Goal: Task Accomplishment & Management: Complete application form

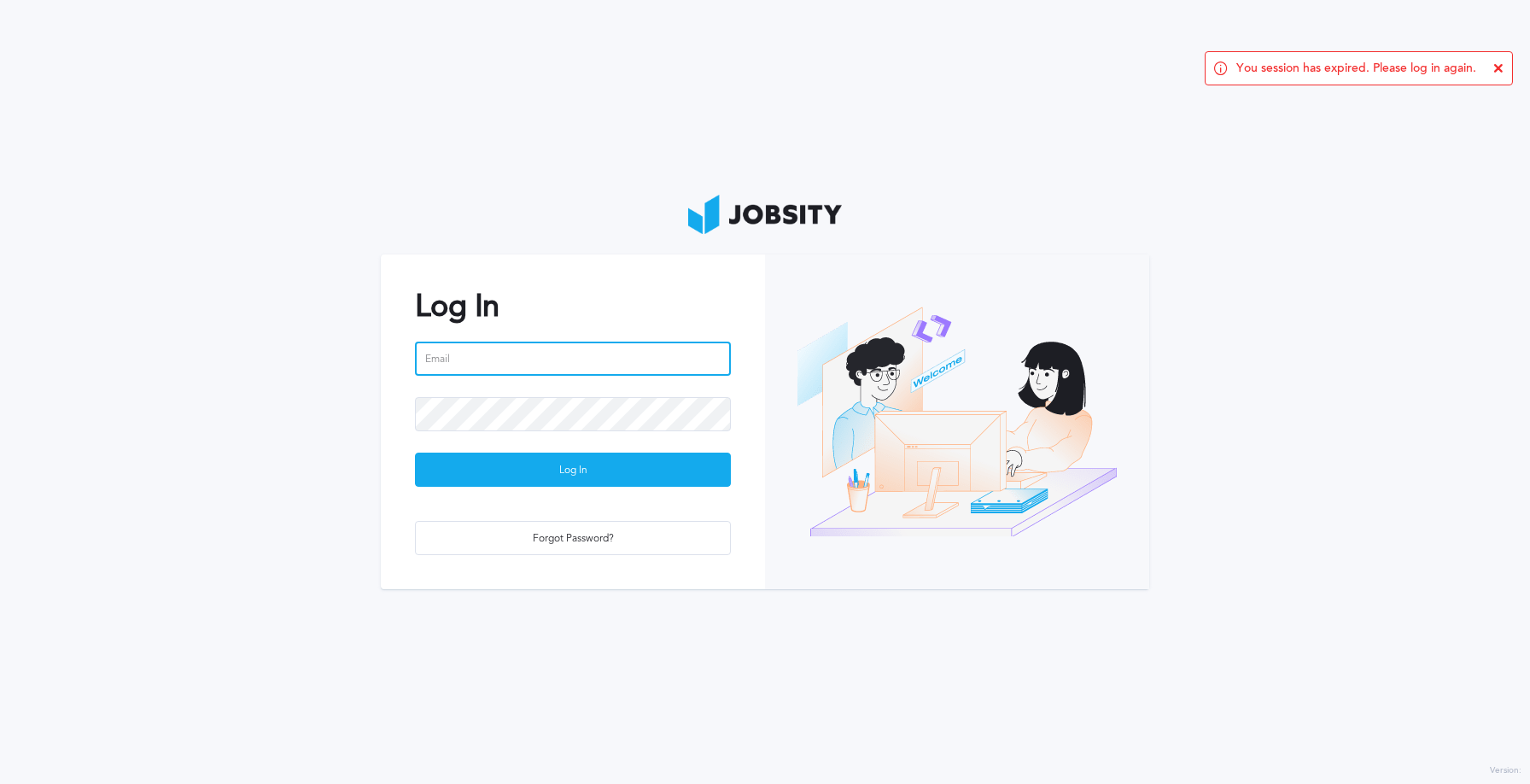
click at [567, 350] on input "email" at bounding box center [573, 359] width 316 height 35
type input "[PERSON_NAME][EMAIL_ADDRESS][PERSON_NAME][DOMAIN_NAME]"
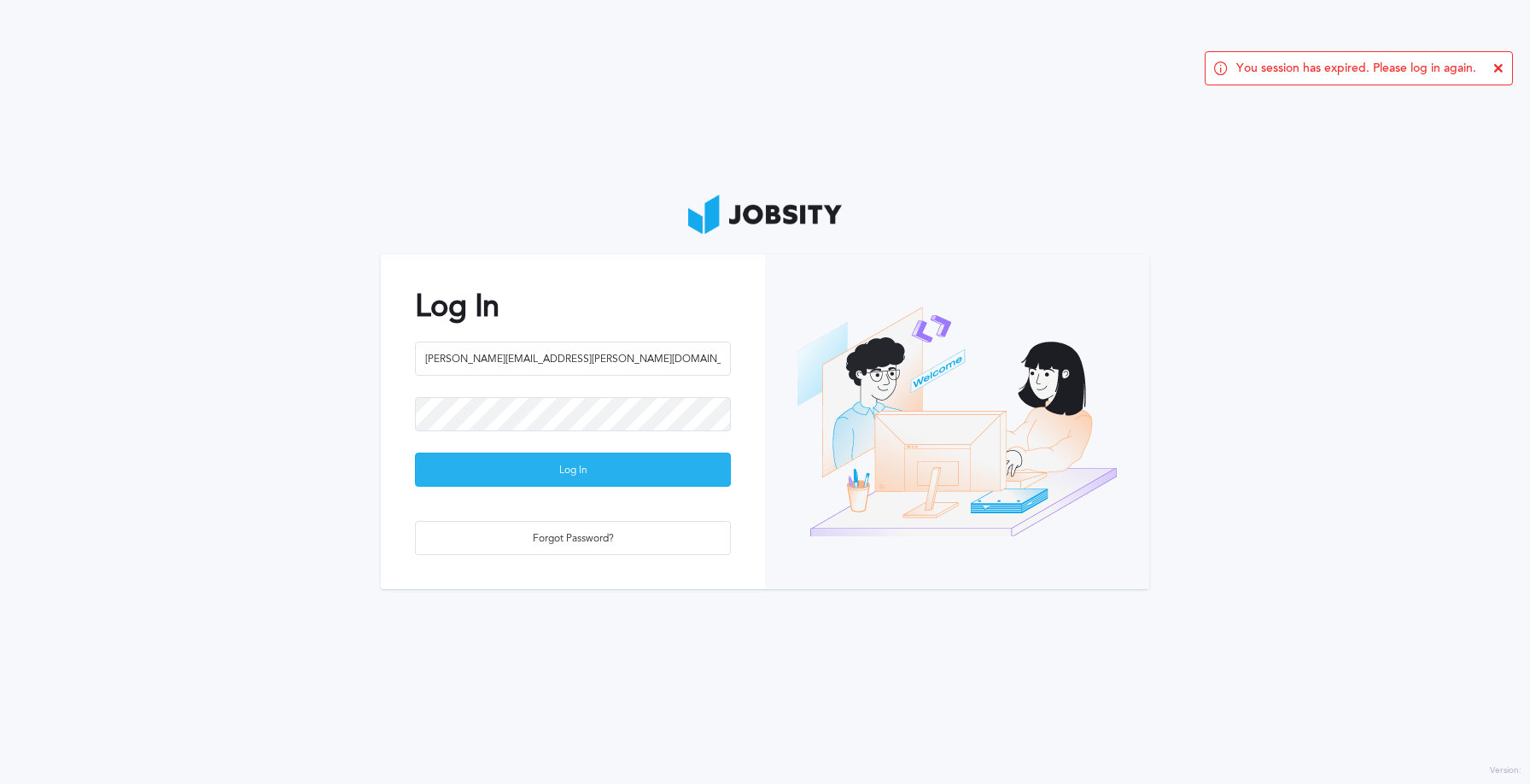
click at [596, 466] on div "Log In" at bounding box center [573, 471] width 314 height 35
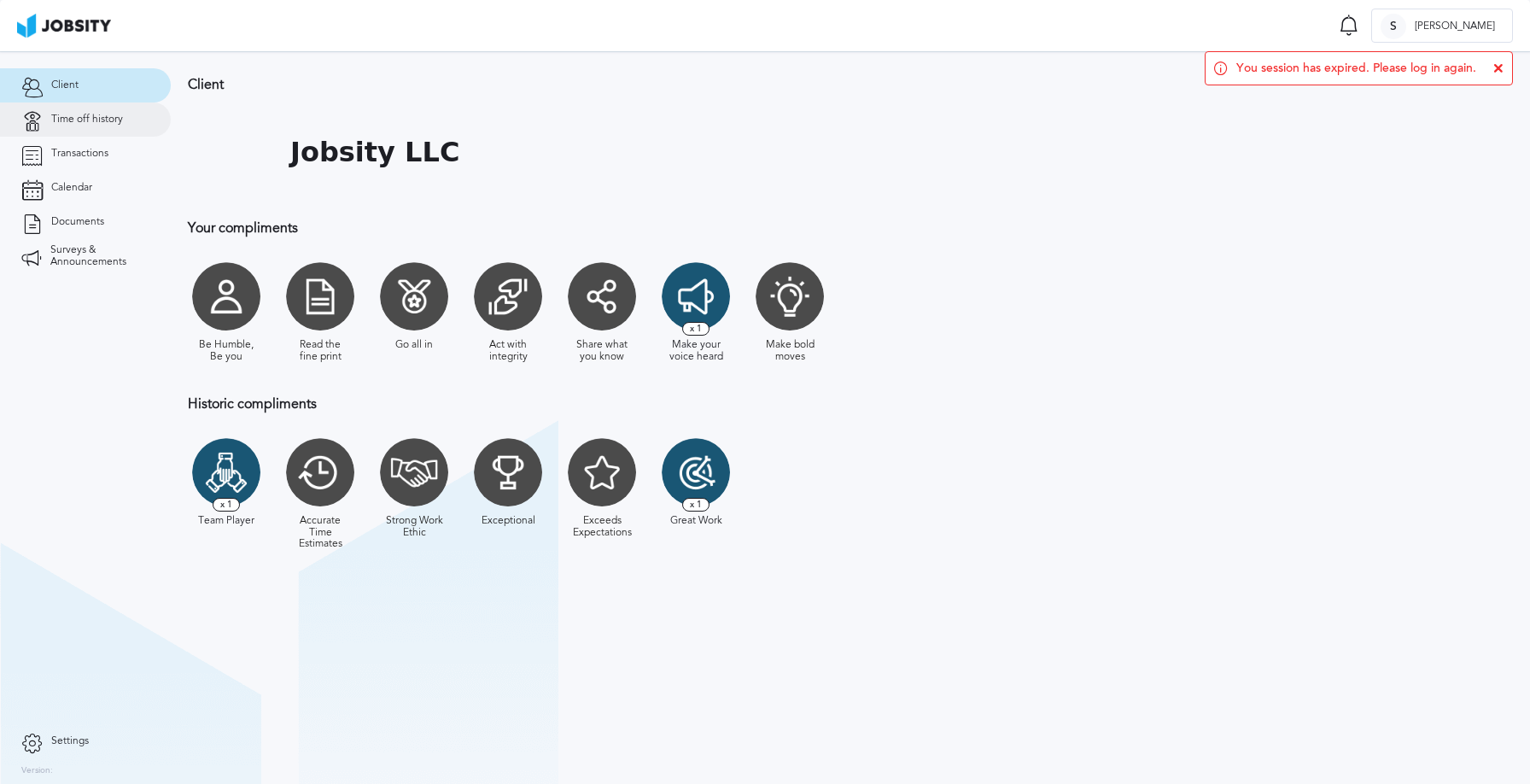
click at [97, 122] on span "Time off history" at bounding box center [86, 119] width 72 height 12
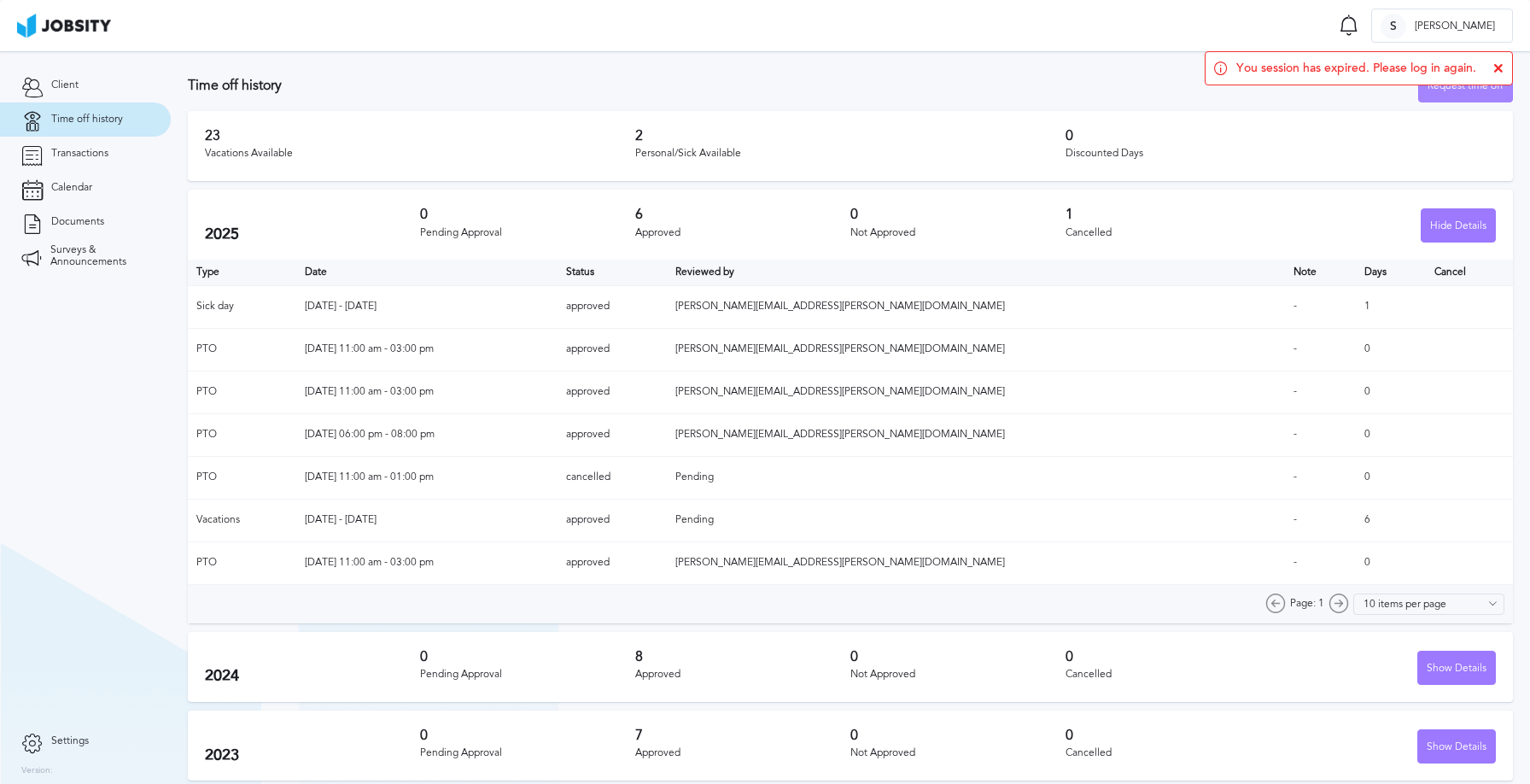
click at [1450, 96] on div "Request time off" at bounding box center [1465, 86] width 93 height 35
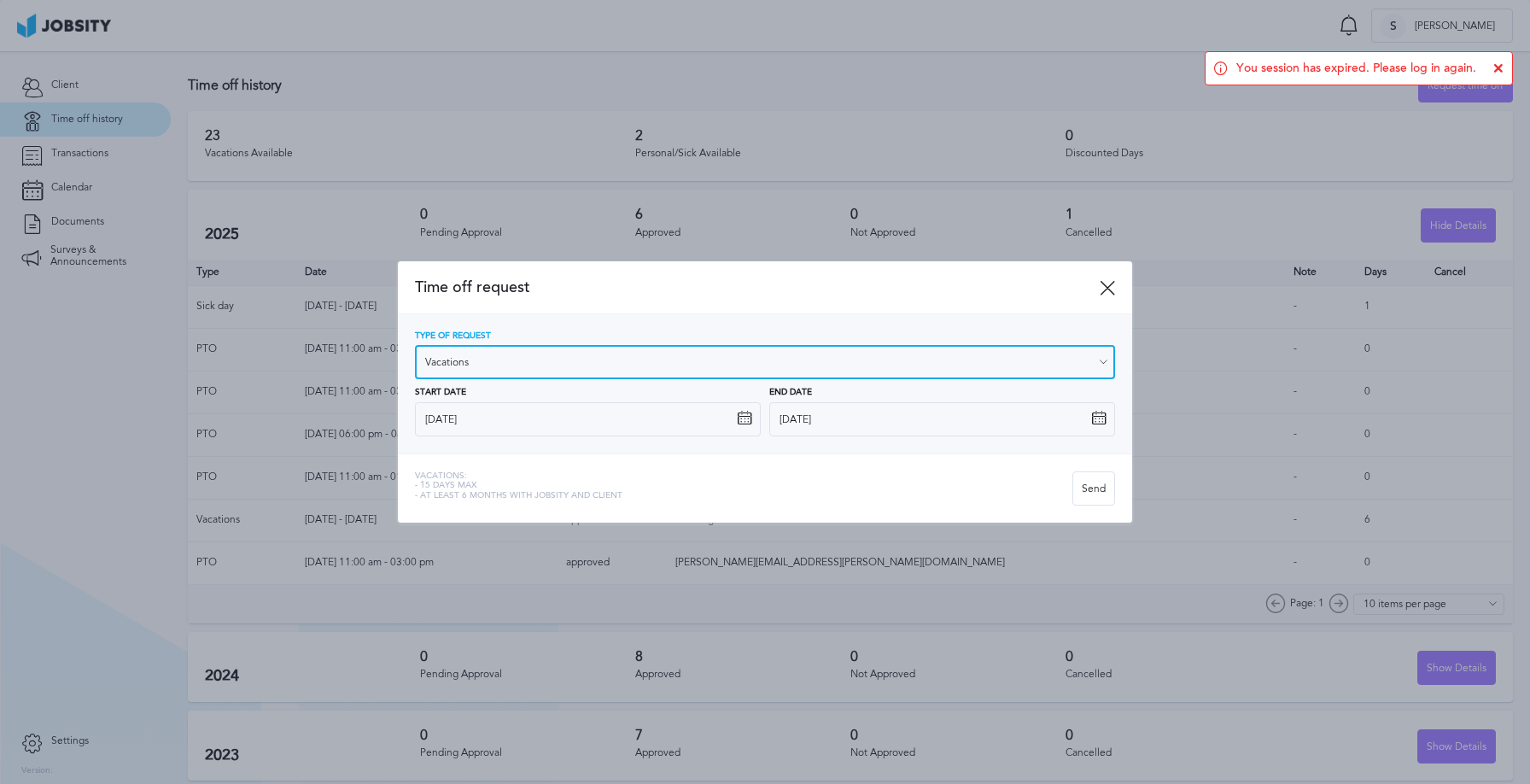
click at [674, 367] on input "Vacations" at bounding box center [765, 362] width 700 height 35
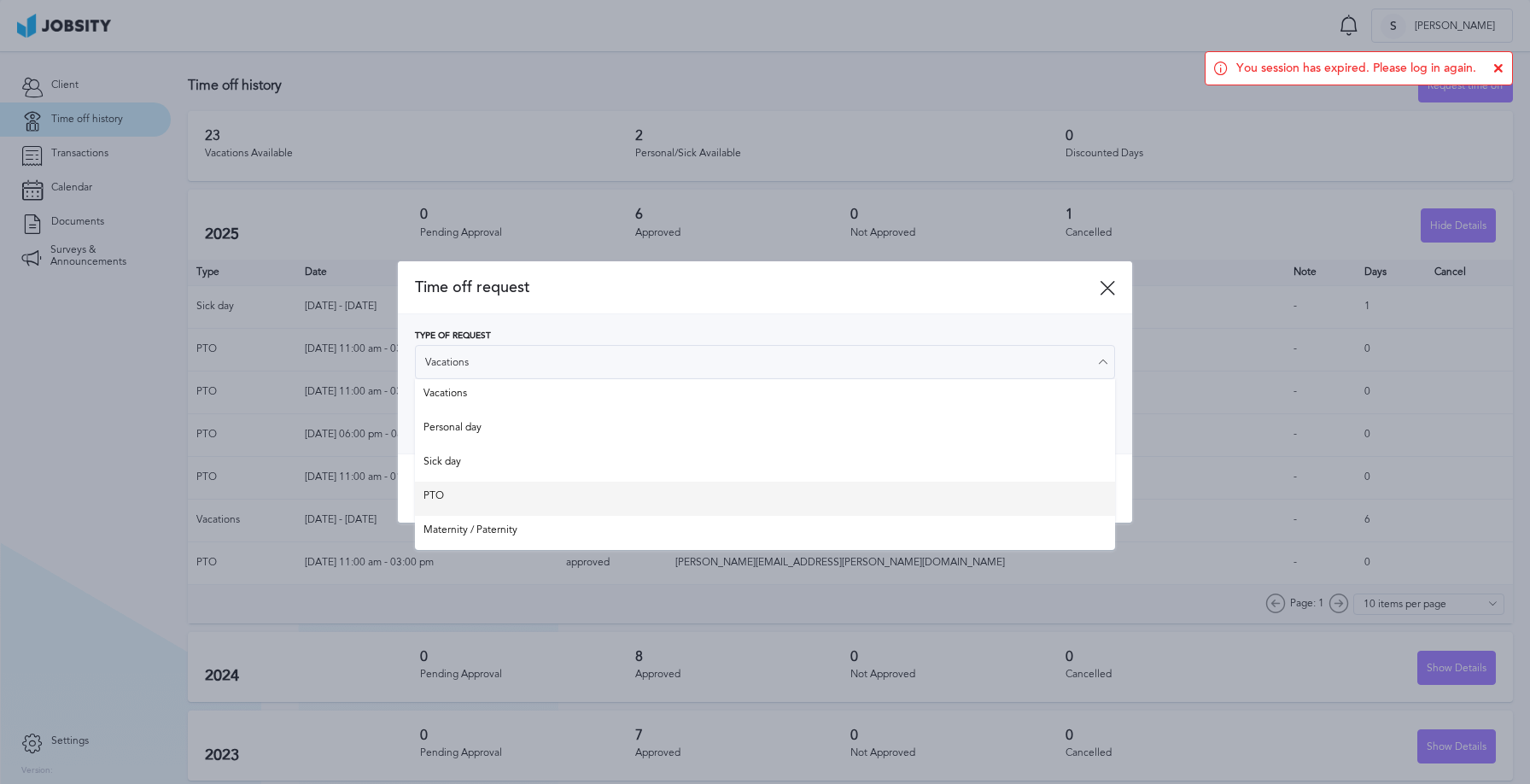
type input "PTO"
click at [481, 500] on div "Time off request Type of Request PTO Vacations Personal day Sick day PTO Matern…" at bounding box center [765, 392] width 734 height 262
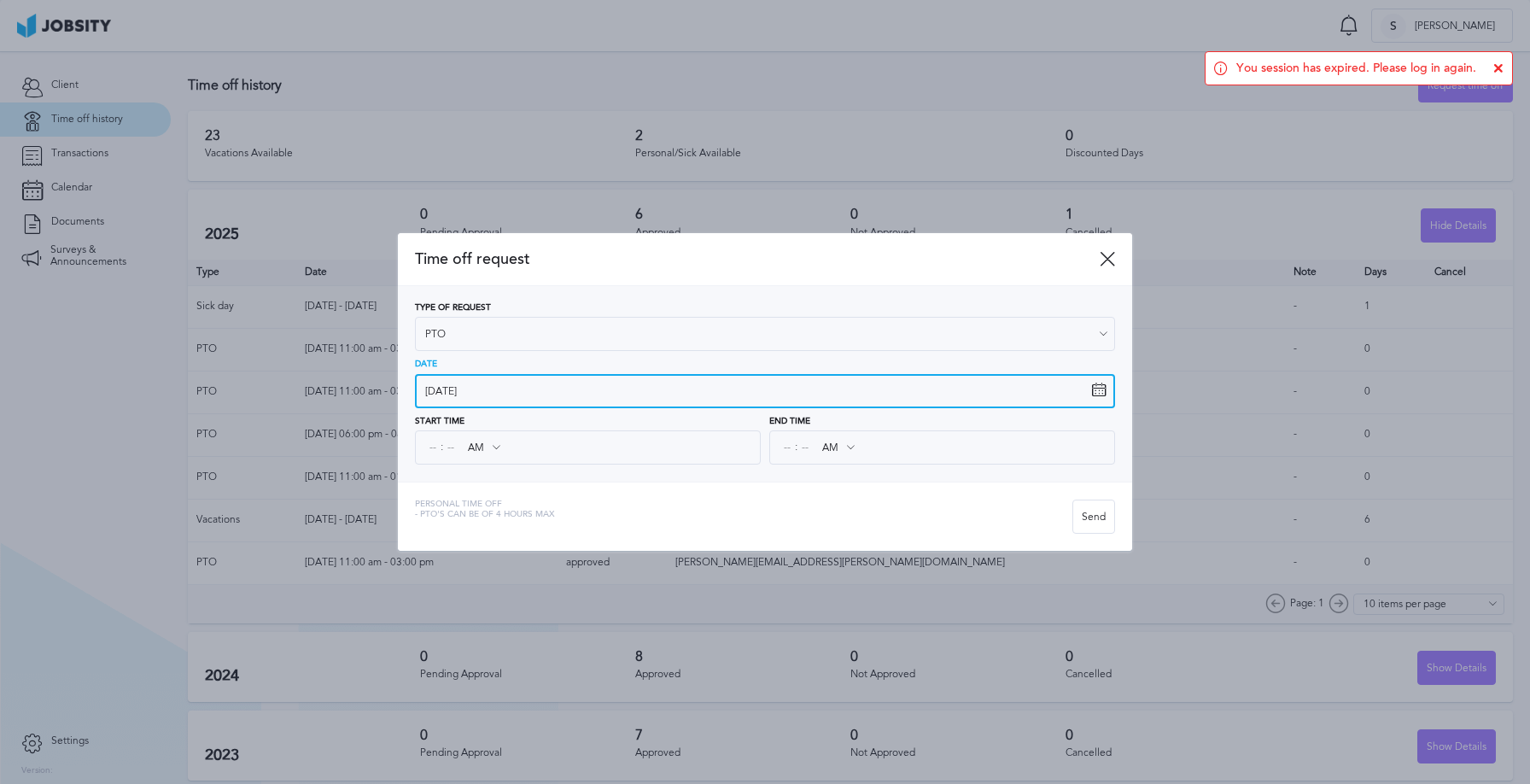
click at [439, 391] on input "[DATE]" at bounding box center [765, 392] width 700 height 35
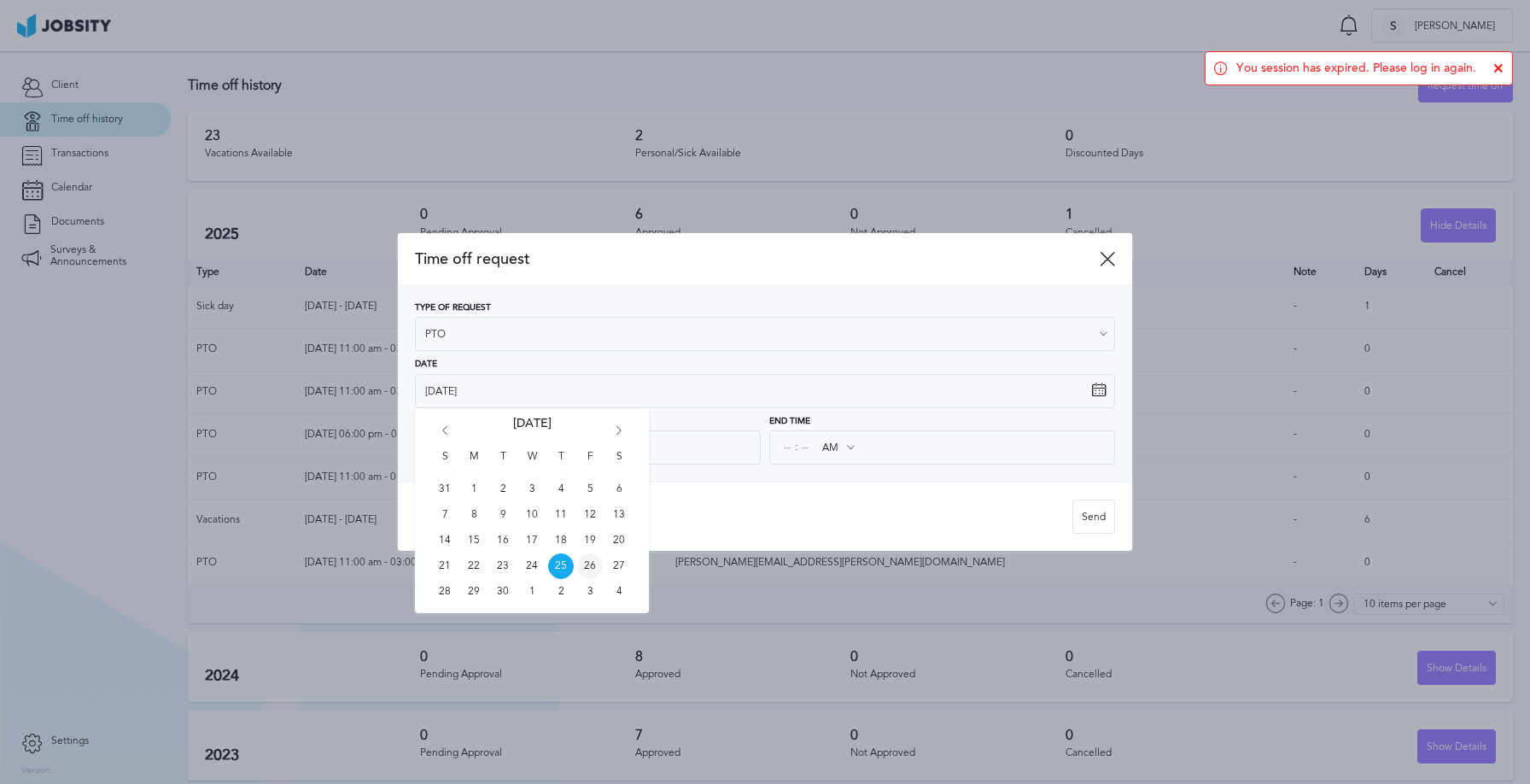
click at [593, 563] on span "26" at bounding box center [590, 566] width 25 height 25
type input "[DATE]"
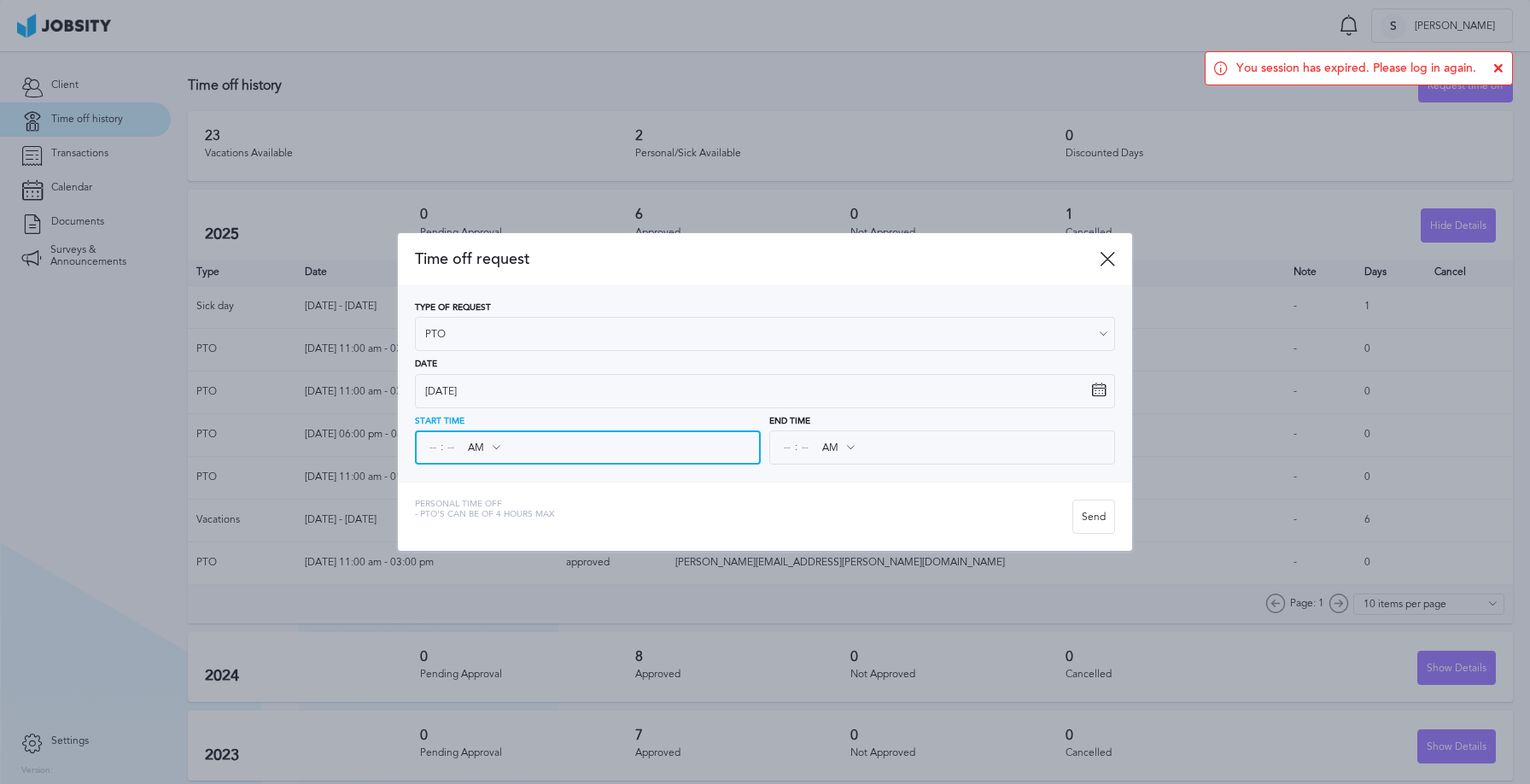
click at [431, 448] on input at bounding box center [432, 447] width 15 height 31
type input "11"
click at [449, 451] on input at bounding box center [451, 447] width 15 height 31
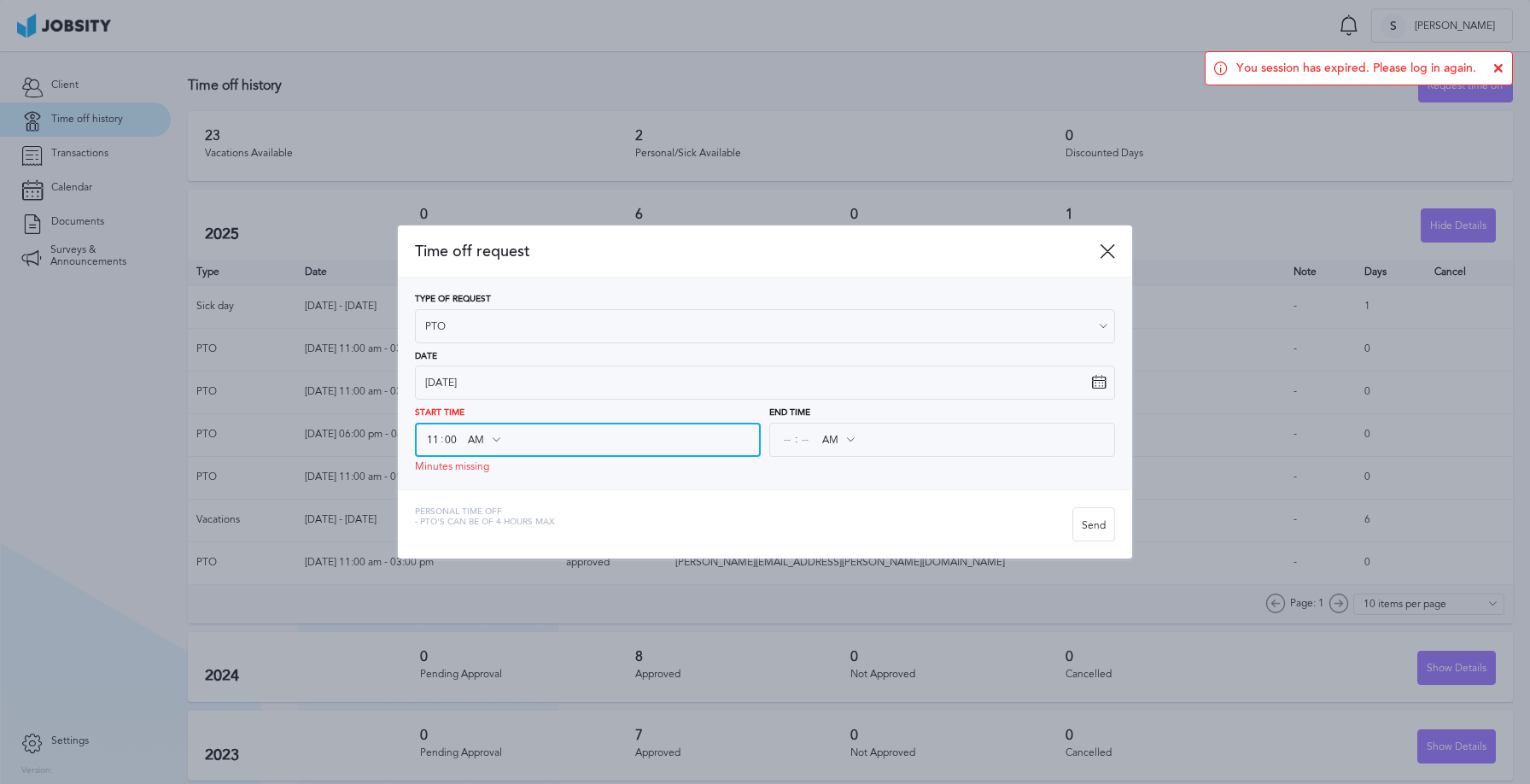
type input "00"
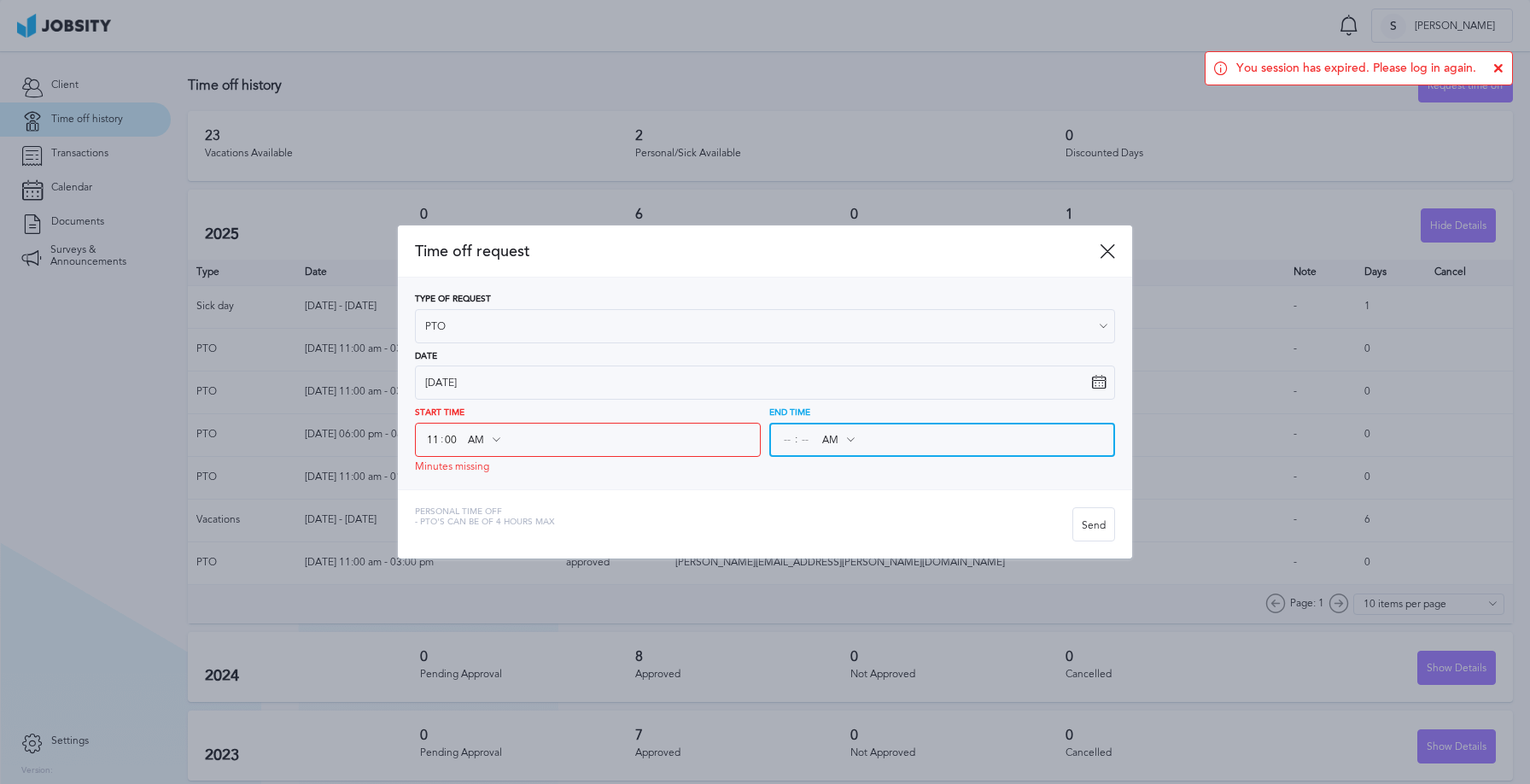
click at [785, 439] on input at bounding box center [787, 440] width 15 height 31
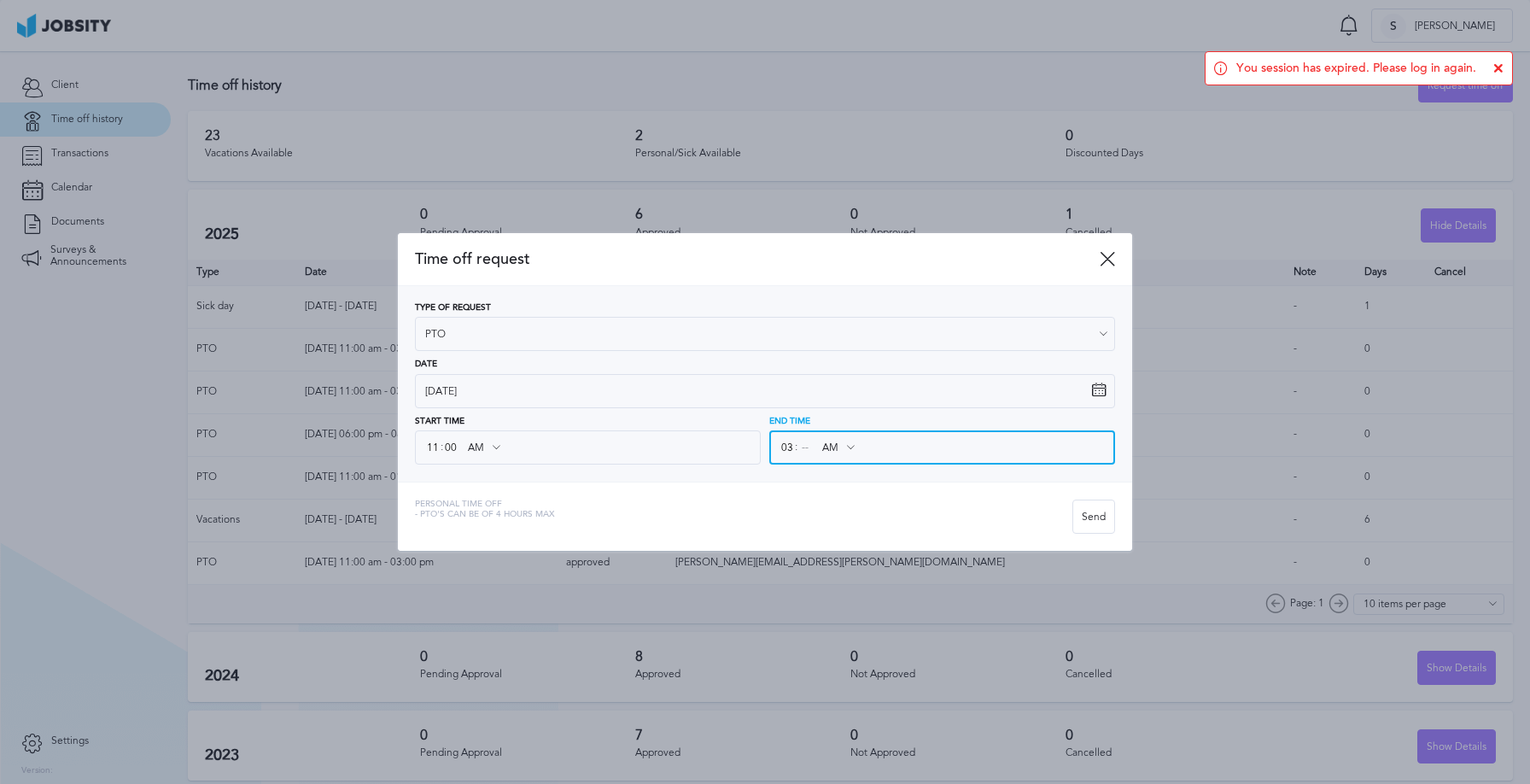
type input "03"
click at [808, 447] on input at bounding box center [805, 447] width 15 height 31
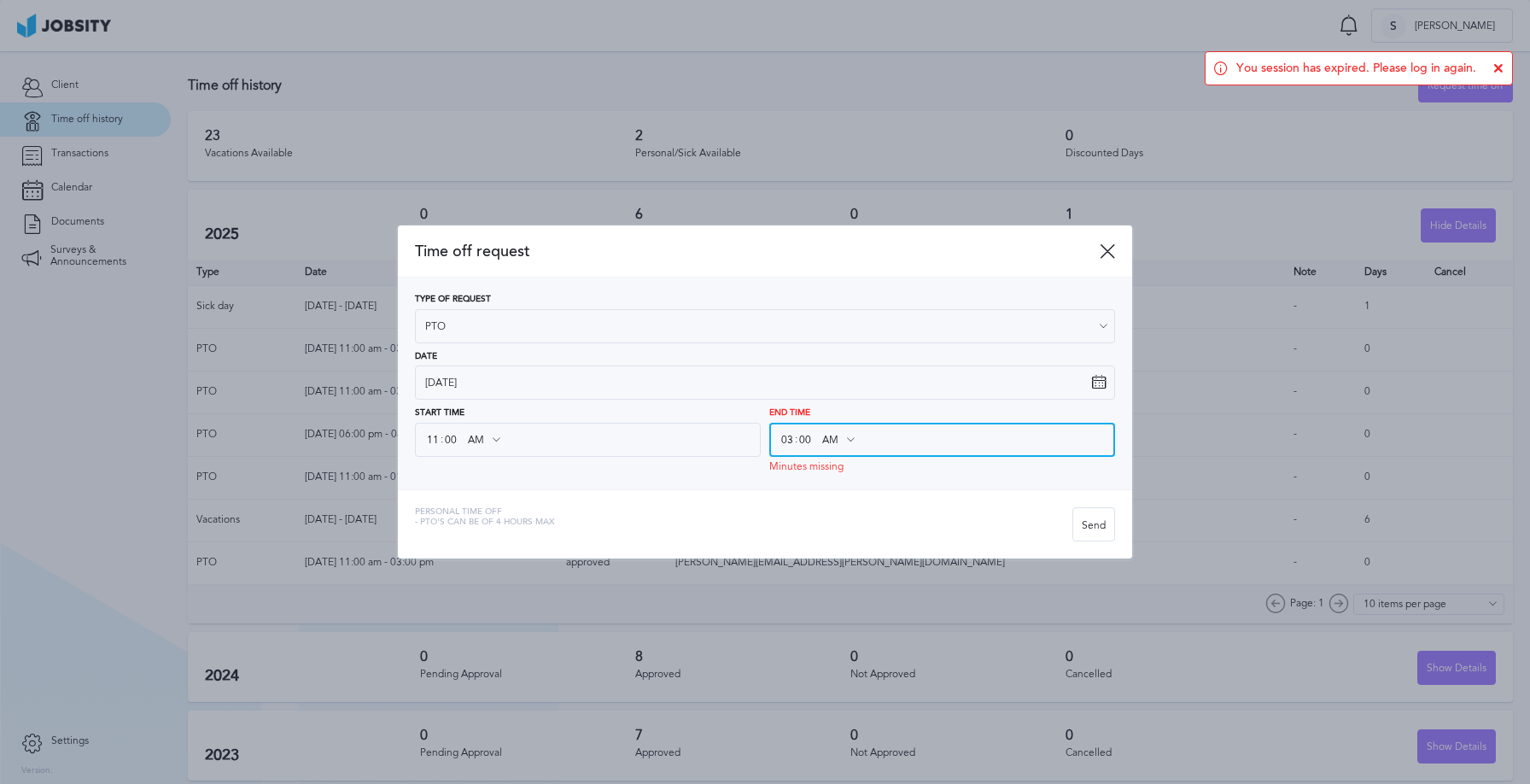
type input "00"
click at [850, 442] on icon at bounding box center [849, 439] width 15 height 15
click at [833, 442] on input "AM" at bounding box center [838, 440] width 49 height 31
type input "PM"
click at [840, 504] on div "Time off request Type of Request PTO Vacations Personal day Sick day PTO Matern…" at bounding box center [765, 392] width 734 height 333
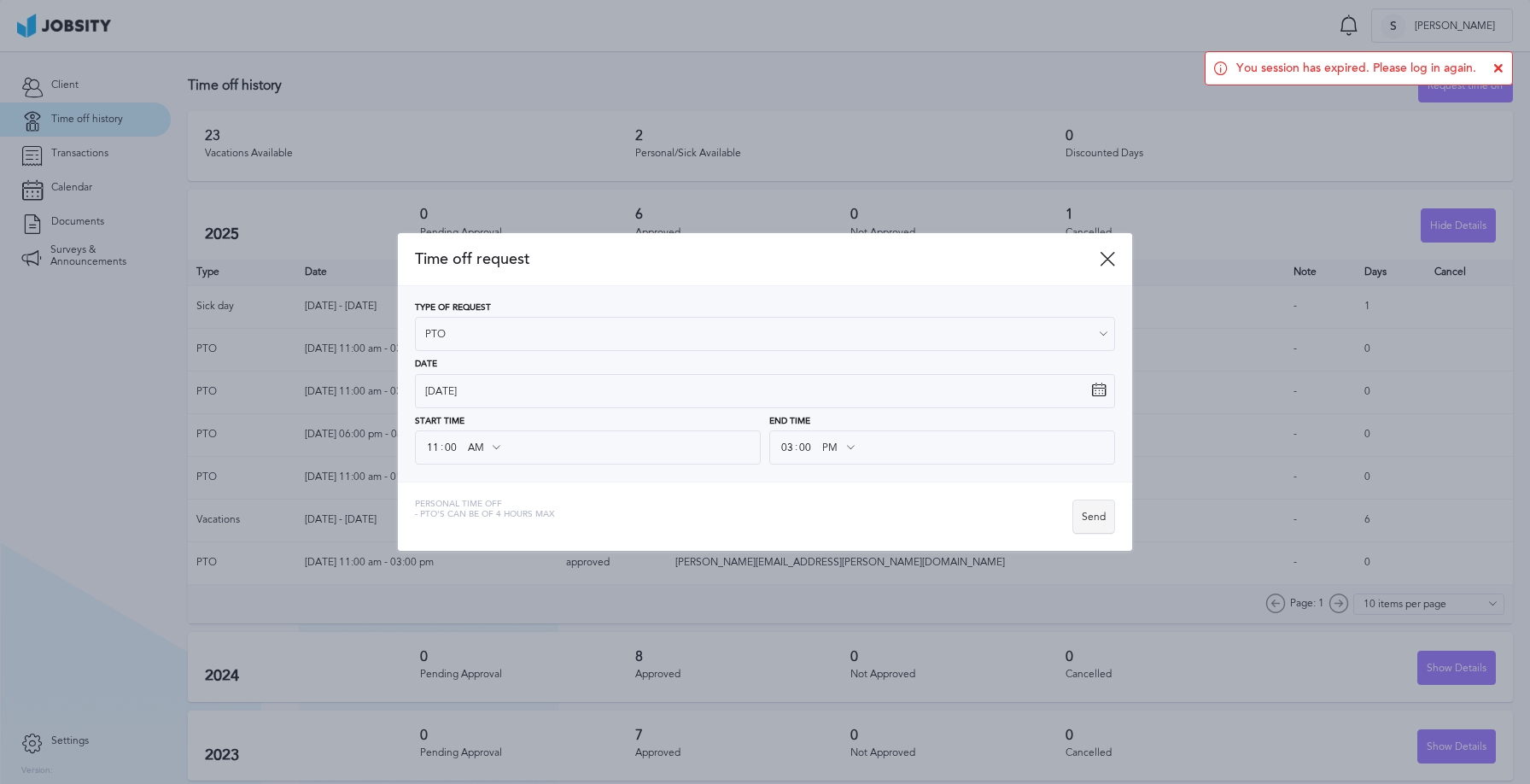
click at [1091, 520] on div "Send" at bounding box center [1093, 518] width 41 height 35
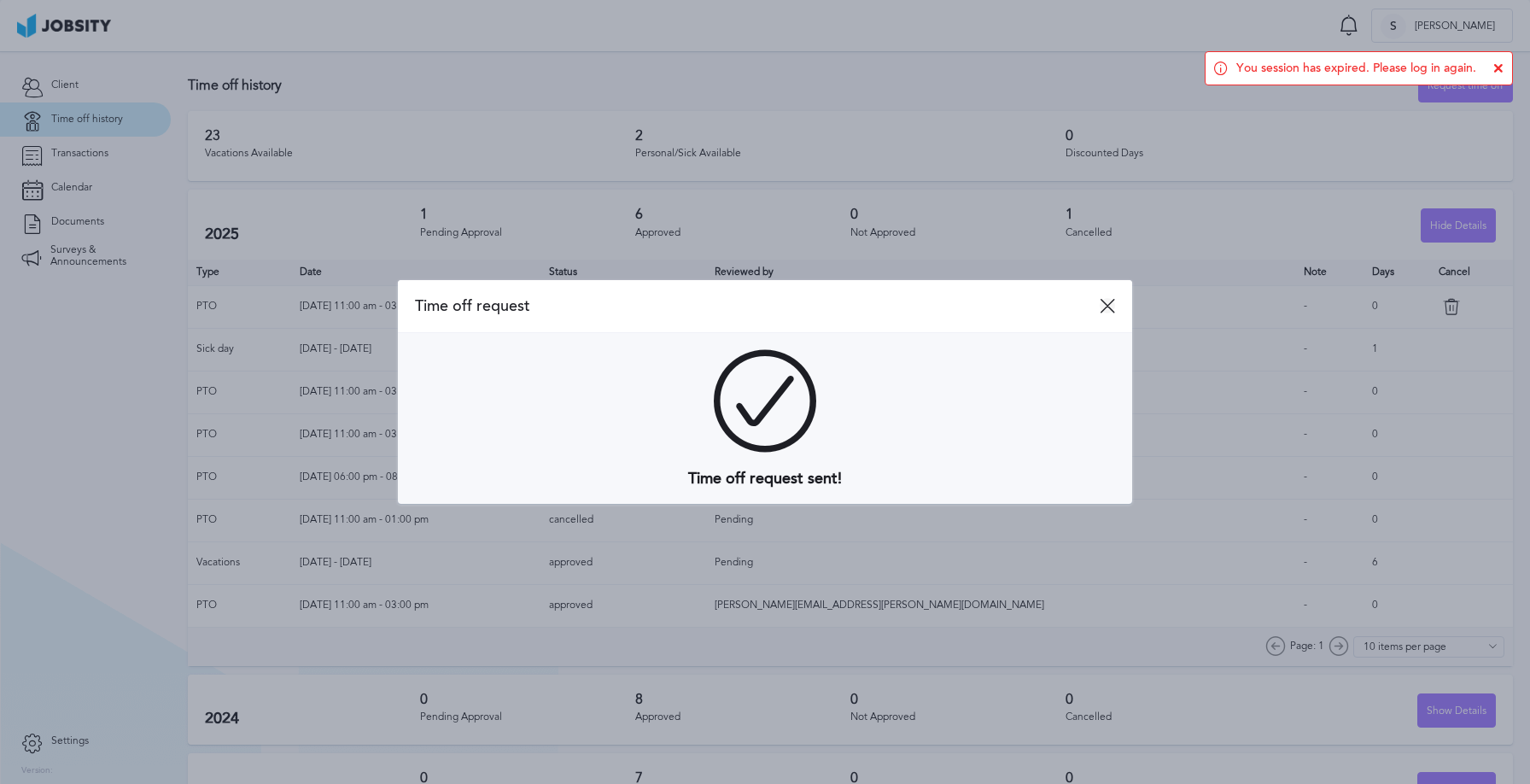
click at [1109, 310] on icon at bounding box center [1107, 305] width 15 height 15
